Goal: Task Accomplishment & Management: Manage account settings

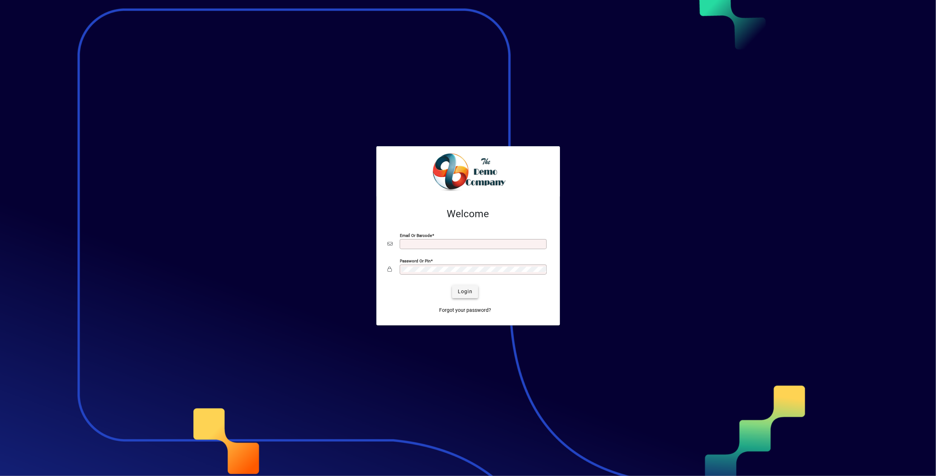
type input "**********"
click at [468, 292] on span "Login" at bounding box center [465, 292] width 15 height 8
